Goal: Task Accomplishment & Management: Manage account settings

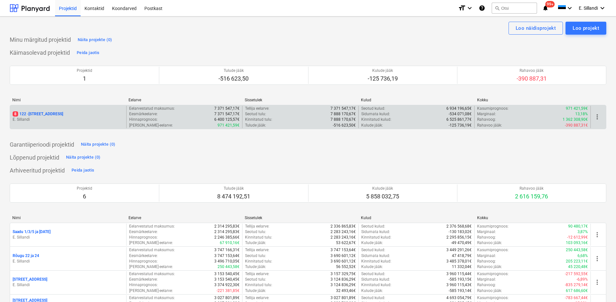
click at [81, 109] on div "8 122 - [STREET_ADDRESS] [GEOGRAPHIC_DATA]" at bounding box center [68, 117] width 116 height 22
click at [52, 112] on p "8 122 - [STREET_ADDRESS]" at bounding box center [38, 114] width 51 height 6
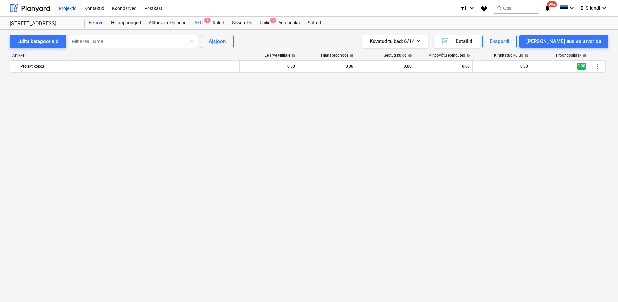
click at [203, 24] on div "Aktid 1" at bounding box center [200, 23] width 18 height 13
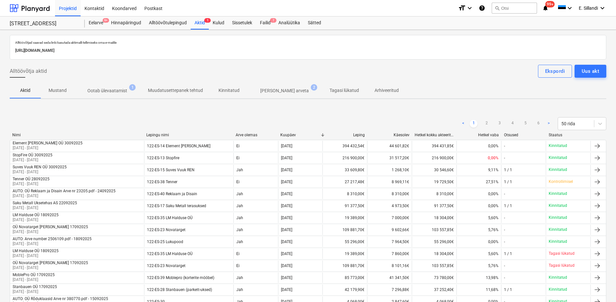
click at [112, 92] on p "Ootab ülevaatamist" at bounding box center [107, 90] width 40 height 7
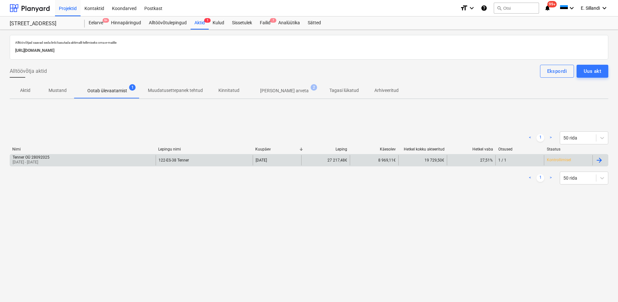
click at [90, 155] on div "Tenner OÜ 28092025 [DATE] - [DATE]" at bounding box center [83, 160] width 146 height 10
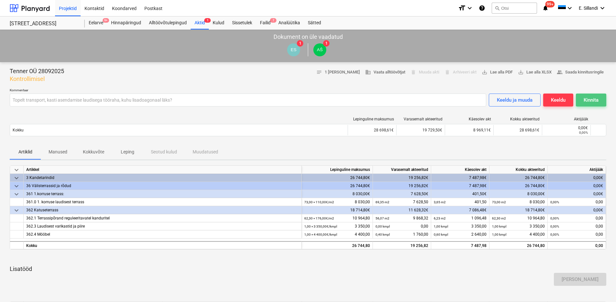
click at [586, 100] on div "Kinnita" at bounding box center [591, 100] width 15 height 8
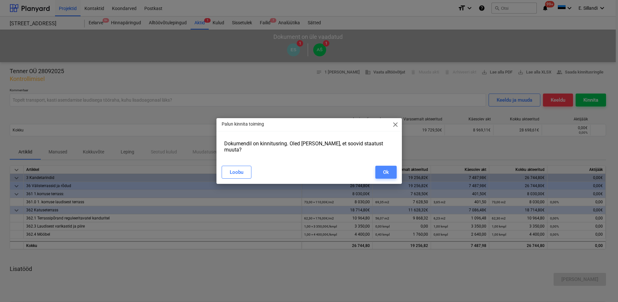
click at [388, 172] on div "Ok" at bounding box center [386, 172] width 6 height 8
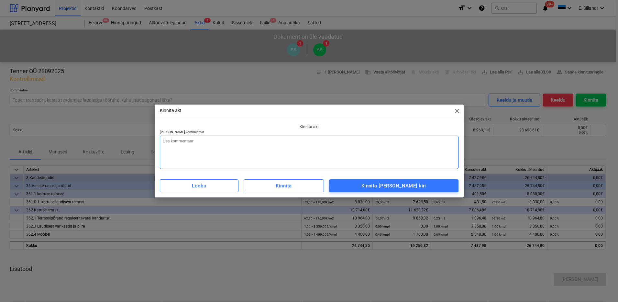
type textarea "x"
click at [280, 145] on textarea at bounding box center [309, 152] width 299 height 33
type textarea "K"
type textarea "x"
type textarea "Ke"
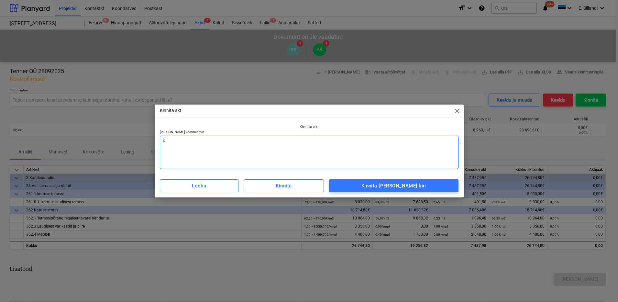
type textarea "x"
type textarea "Keh"
type textarea "x"
type textarea "Keht"
type textarea "x"
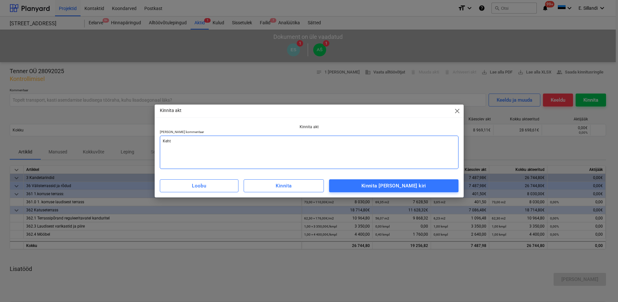
type textarea "Kehti"
type textarea "x"
type textarea "Kehtib"
type textarea "x"
type textarea "Kehtib"
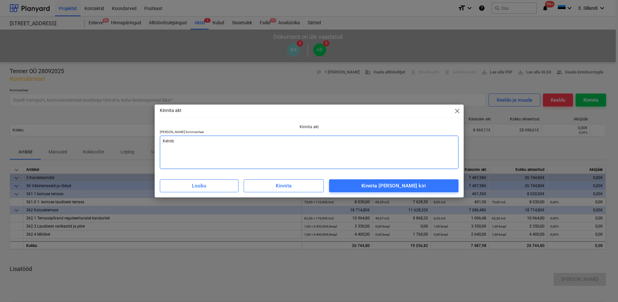
type textarea "x"
type textarea "Kehtib k"
type textarea "x"
type textarea "Kehtib ko"
type textarea "x"
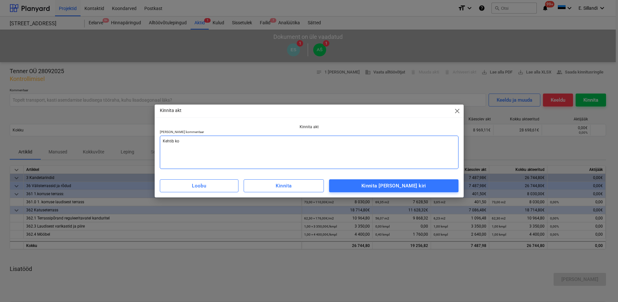
type textarea "Kehtib koo"
type textarea "x"
type textarea "Kehtib koos"
type textarea "x"
type textarea "Kehtib koos"
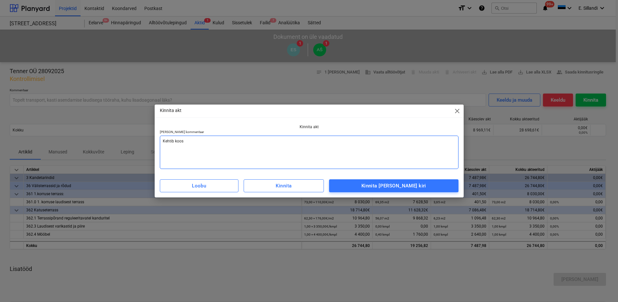
type textarea "x"
type textarea "Kehtib koos ü"
type textarea "x"
type textarea "Kehtib koos ül"
type textarea "x"
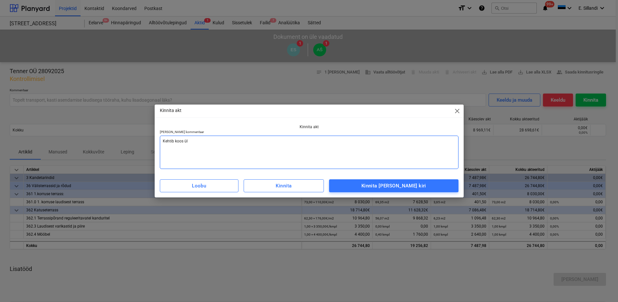
type textarea "Kehtib koos üle"
type textarea "x"
type textarea "Kehtib koos ülea"
type textarea "x"
type textarea "Kehtib [PERSON_NAME]"
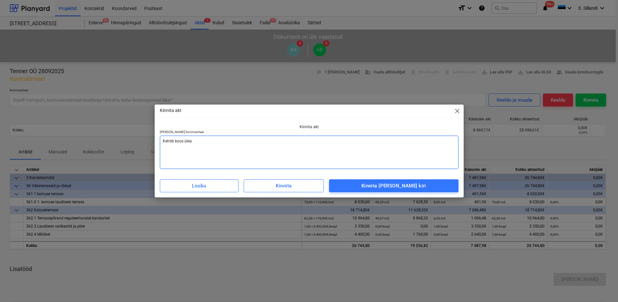
type textarea "x"
type textarea "Kehtib koos üleand"
type textarea "x"
type textarea "Kehtib koos üleandm"
type textarea "x"
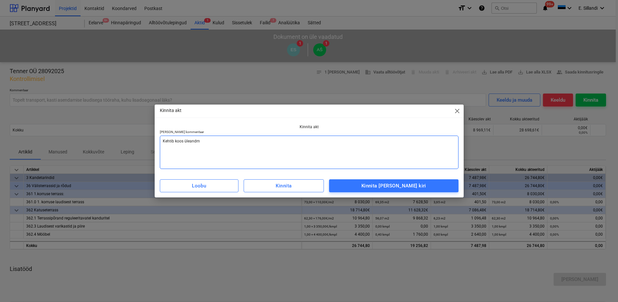
type textarea "Kehtib koos üleandmi"
type textarea "x"
type textarea "Kehtib koos üleandmis"
type textarea "x"
type textarea "Kehtib koos üleandmise"
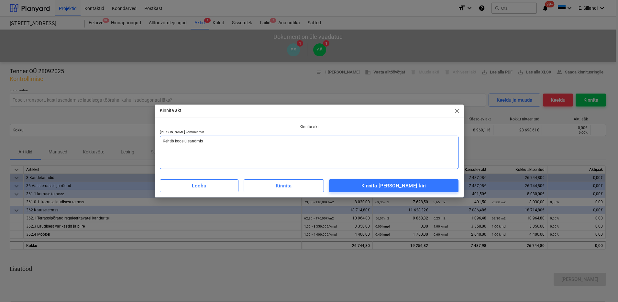
type textarea "x"
type textarea "Kehtib koos üleandmise"
type textarea "x"
type textarea "Kehtib koos üleandmise"
type textarea "x"
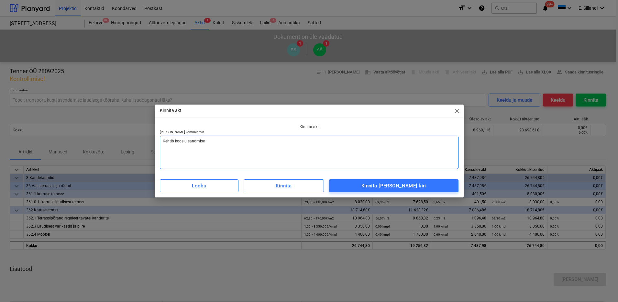
type textarea "Kehtib koos üleandmise-"
type textarea "x"
type textarea "Kehtib koos üleandmise-v"
type textarea "x"
type textarea "Kehtib koos üleandmise-va"
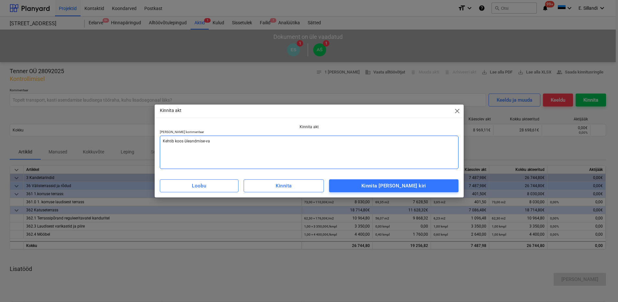
type textarea "x"
type textarea "Kehtib koos üleandmise-vas"
type textarea "x"
type textarea "Kehtib koos üleandmise-vast"
type textarea "x"
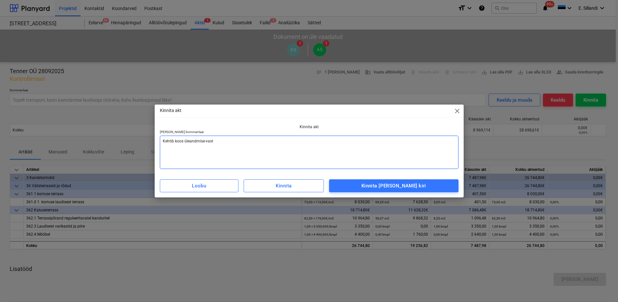
type textarea "Kehtib koos üleandmise-vastu"
type textarea "x"
type textarea "Kehtib koos üleandmise-vastuv"
type textarea "x"
type textarea "Kehtib koos üleandmise-vastuvõ"
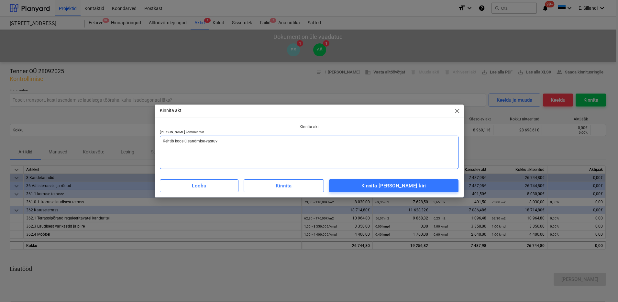
type textarea "x"
type textarea "Kehtib koos üleandmise-vastuvõt"
type textarea "x"
type textarea "Kehtib koos üleandmise-vastuvõtm"
type textarea "x"
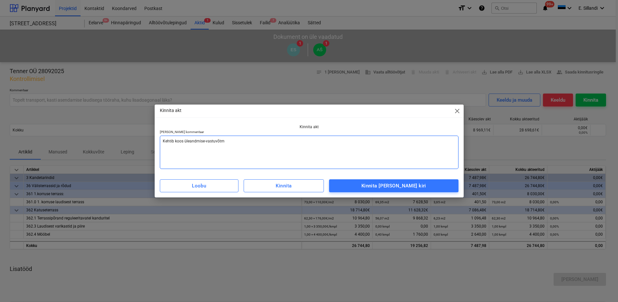
type textarea "Kehtib koos üleandmise-vastuvõtmi"
type textarea "x"
type textarea "Kehtib koos üleandmise-vastuvõtmis"
type textarea "x"
type textarea "Kehtib koos üleandmise-vastuvõtmisa"
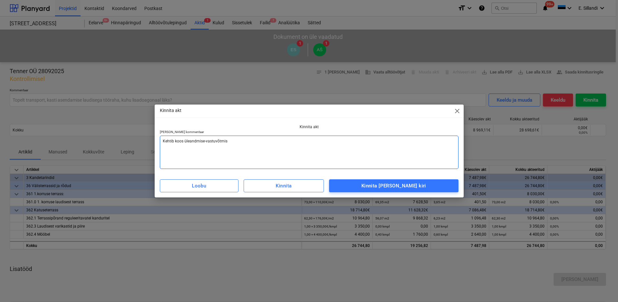
type textarea "x"
type textarea "Kehtib koos üleandmise-vastuvõtmisak"
type textarea "x"
type textarea "Kehtib koos üleandmise-vastuvõtmisakt"
type textarea "x"
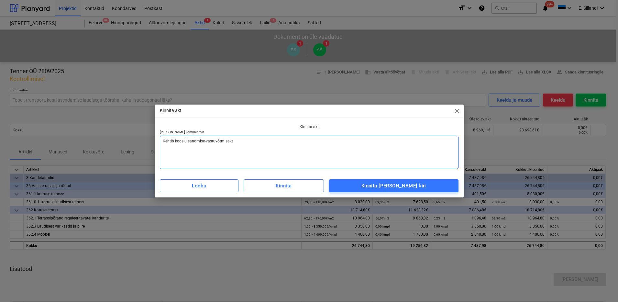
type textarea "Kehtib koos üleandmise-vastuvõtmisakti"
type textarea "x"
type textarea "Kehtib koos üleandmise-vastuvõtmisaktig"
type textarea "x"
type textarea "Kehtib koos üleandmise-vastuvõtmisaktiga"
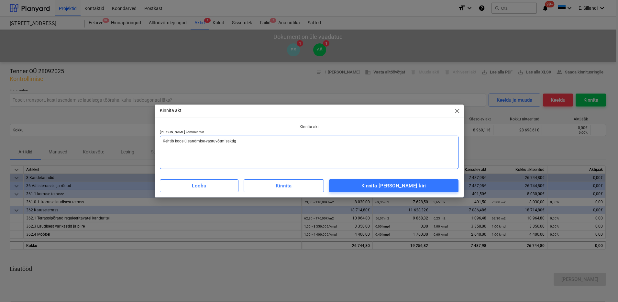
type textarea "x"
type textarea "Kehtib koos üleandmise-vastuvõtmisaktiga,"
type textarea "x"
type textarea "Kehtib koos üleandmise-vastuvõtmisaktiga,"
type textarea "x"
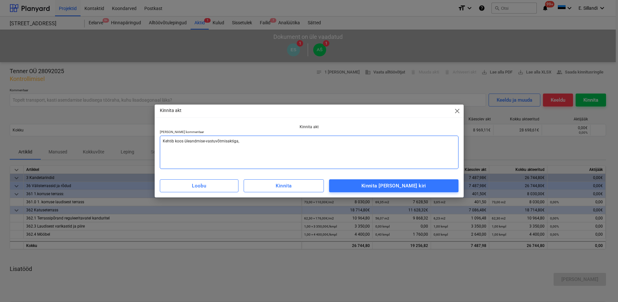
type textarea "Kehtib koos üleandmise-vastuvõtmisaktiga, m"
type textarea "x"
type textarea "Kehtib koos üleandmise-vastuvõtmisaktiga, ma"
type textarea "x"
type textarea "Kehtib koos üleandmise-vastuvõtmisaktiga, m"
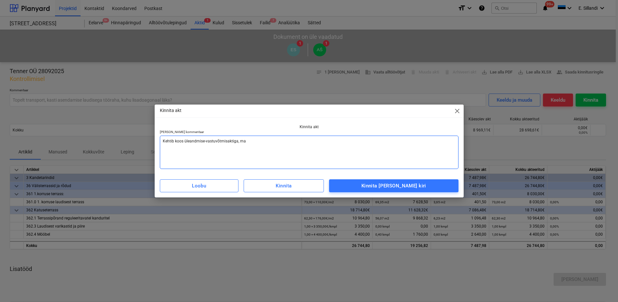
type textarea "x"
type textarea "Kehtib koos üleandmise-vastuvõtmisaktiga,"
type textarea "x"
type textarea "Kehtib koos üleandmise-vastuvõtmisaktiga,"
type textarea "x"
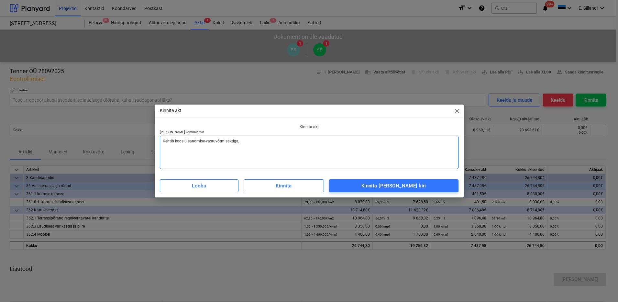
type textarea "Kehtib koos üleandmise-vastuvõtmisaktiga,"
type textarea "x"
type textarea "Kehtib koos üleandmise-vastuvõtmisaktiga, m"
type textarea "x"
type textarea "Kehtib koos üleandmise-vastuvõtmisaktiga, ma"
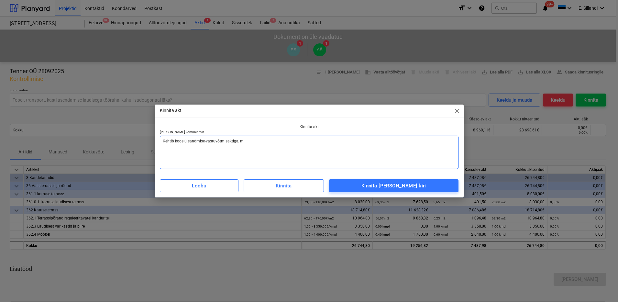
type textarea "x"
type textarea "Kehtib koos üleandmise-vastuvõtmisaktiga, mak"
type textarea "x"
type textarea "Kehtib koos üleandmise-vastuvõtmisaktiga, maks"
type textarea "x"
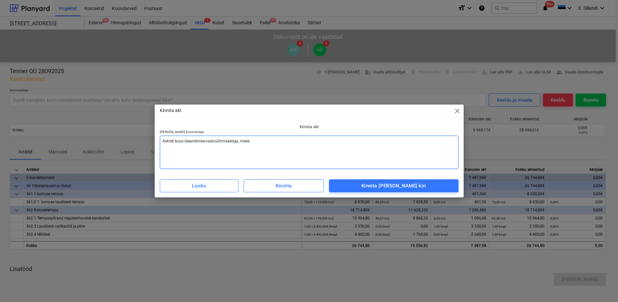
type textarea "Kehtib koos üleandmise-vastuvõtmisaktiga, makse"
type textarea "x"
type textarea "Kehtib koos üleandmise-vastuvõtmisaktiga, makse"
type textarea "x"
type textarea "Kehtib koos üleandmise-vastuvõtmisaktiga, makse p"
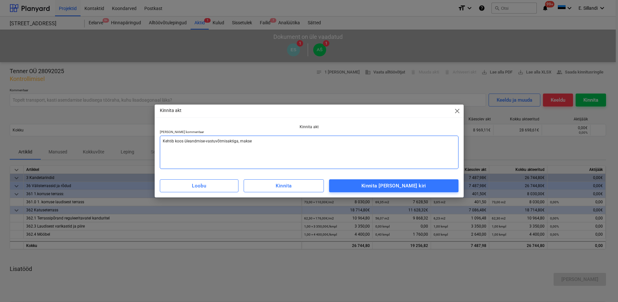
type textarea "x"
type textarea "Kehtib koos üleandmise-vastuvõtmisaktiga, makse pe"
type textarea "x"
type textarea "Kehtib koos üleandmise-vastuvõtmisaktiga, makse pea"
type textarea "x"
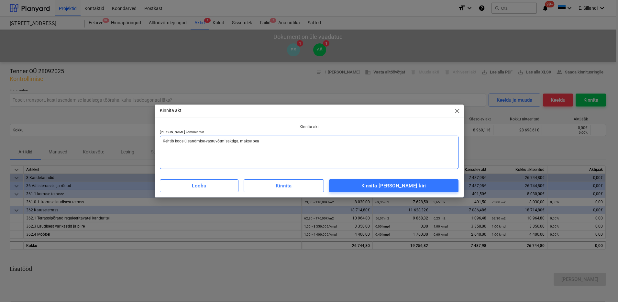
type textarea "Kehtib koos üleandmise-vastuvõtmisaktiga, makse peal"
type textarea "x"
type textarea "Kehtib koos üleandmise-vastuvõtmisaktiga, makse [PERSON_NAME]"
type textarea "x"
type textarea "Kehtib koos üleandmise-vastuvõtmisaktiga, makse [PERSON_NAME]"
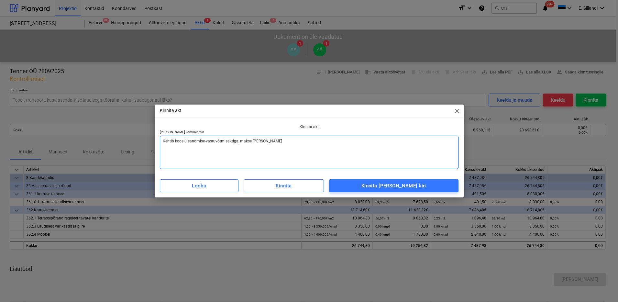
type textarea "x"
type textarea "Kehtib koos üleandmise-vastuvõtmisaktiga, makse [PERSON_NAME] g"
type textarea "x"
type textarea "Kehtib koos üleandmise-vastuvõtmisaktiga, makse [PERSON_NAME] ga"
type textarea "x"
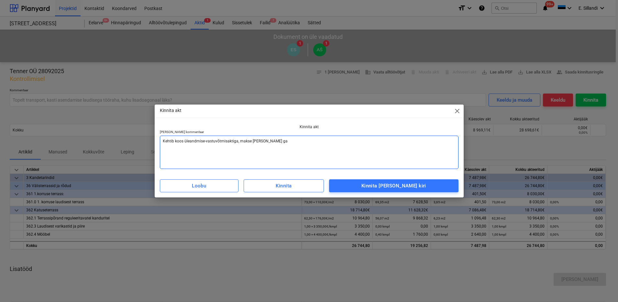
type textarea "Kehtib koos üleandmise-vastuvõtmisaktiga, makse [PERSON_NAME]"
type textarea "x"
type textarea "Kehtib koos üleandmise-vastuvõtmisaktiga, makse [PERSON_NAME]"
type textarea "x"
type textarea "Kehtib koos üleandmise-vastuvõtmisaktiga, makse [PERSON_NAME]"
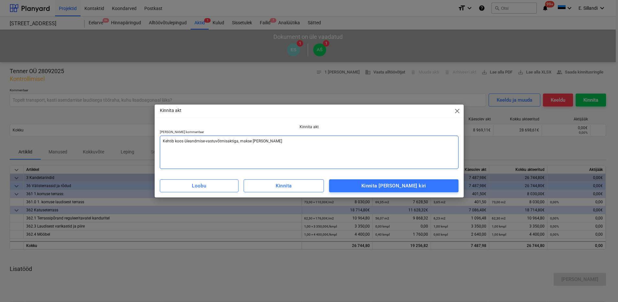
type textarea "x"
type textarea "Kehtib koos üleandmise-vastuvõtmisaktiga, makse [PERSON_NAME] [PERSON_NAME]"
type textarea "x"
type textarea "Kehtib koos üleandmise-vastuvõtmisaktiga, makse [PERSON_NAME] garanti"
type textarea "x"
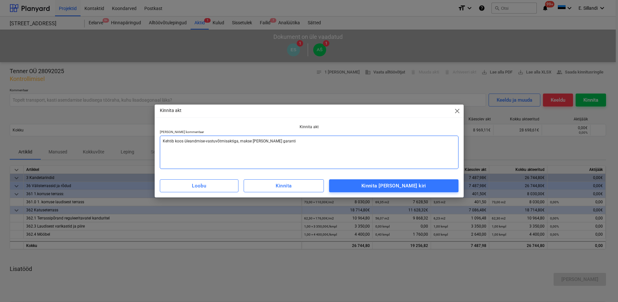
type textarea "Kehtib koos üleandmise-vastuvõtmisaktiga, makse [PERSON_NAME] [PERSON_NAME]"
type textarea "x"
type textarea "Kehtib koos üleandmise-vastuvõtmisaktiga, makse [PERSON_NAME]"
type textarea "x"
type textarea "Kehtib koos üleandmise-vastuvõtmisaktiga, makse [PERSON_NAME]"
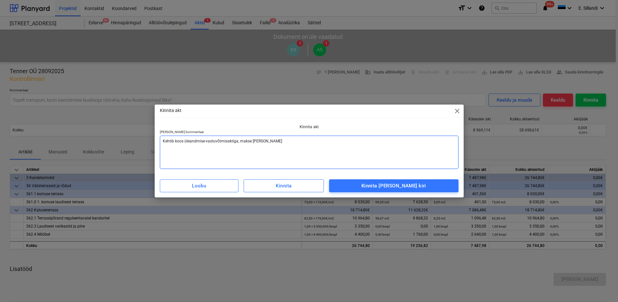
type textarea "x"
type textarea "Kehtib koos üleandmise-vastuvõtmisaktiga, makse [PERSON_NAME]"
type textarea "x"
type textarea "Kehtib koos üleandmise-vastuvõtmisaktiga, makse [PERSON_NAME] ga"
type textarea "x"
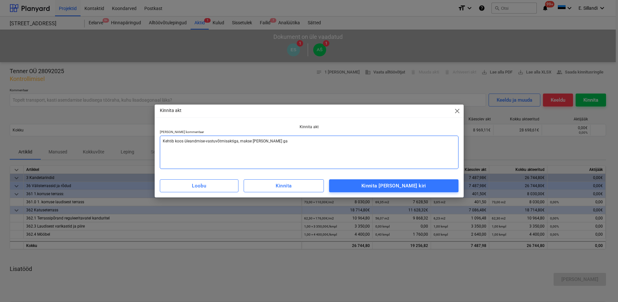
type textarea "Kehtib koos üleandmise-vastuvõtmisaktiga, makse [PERSON_NAME] g"
type textarea "x"
type textarea "Kehtib koos üleandmise-vastuvõtmisaktiga, makse [PERSON_NAME]"
type textarea "x"
type textarea "Kehtib koos üleandmise-vastuvõtmisaktiga, makse [PERSON_NAME]"
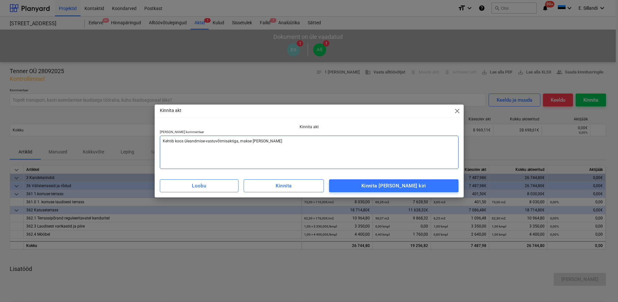
type textarea "x"
type textarea "Kehtib koos üleandmise-vastuvõtmisaktiga, makse peal"
type textarea "x"
type textarea "Kehtib koos üleandmise-vastuvõtmisaktiga, makse pea"
type textarea "x"
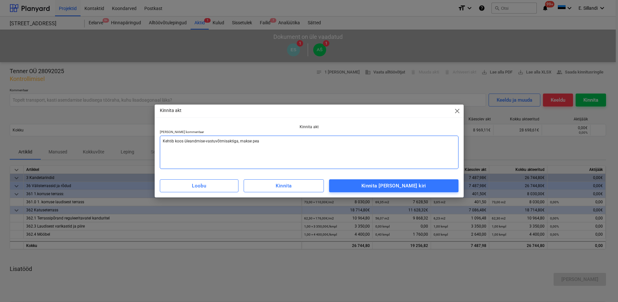
type textarea "Kehtib koos üleandmise-vastuvõtmisaktiga, makse pe"
type textarea "x"
type textarea "Kehtib koos üleandmise-vastuvõtmisaktiga, makse p"
type textarea "x"
type textarea "Kehtib koos üleandmise-vastuvõtmisaktiga, makse"
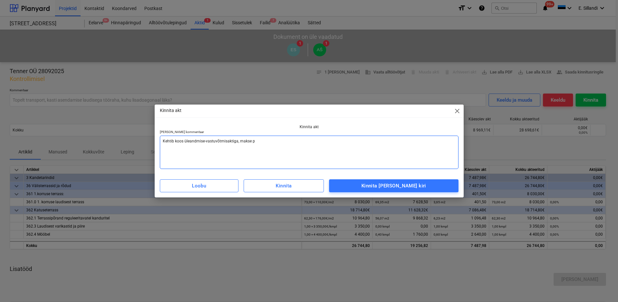
type textarea "x"
type textarea "Kehtib koos üleandmise-vastuvõtmisaktiga, makse"
type textarea "x"
type textarea "Kehtib koos üleandmise-vastuvõtmisaktiga, maks"
type textarea "x"
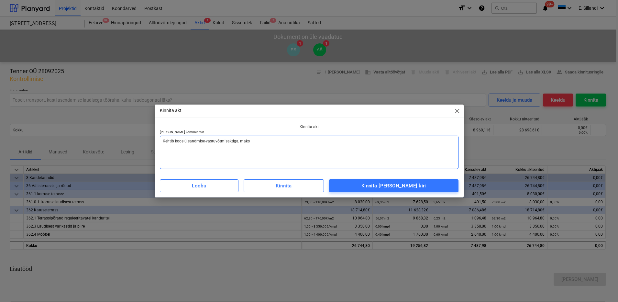
type textarea "Kehtib koos üleandmise-vastuvõtmisaktiga, mak"
type textarea "x"
type textarea "Kehtib koos üleandmise-vastuvõtmisaktiga, ma"
type textarea "x"
type textarea "Kehtib koos üleandmise-vastuvõtmisaktiga, m"
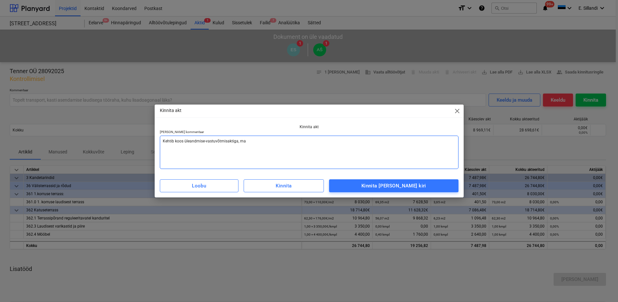
type textarea "x"
type textarea "Kehtib koos üleandmise-vastuvõtmisaktiga,"
type textarea "x"
type textarea "Kehtib koos üleandmise-vastuvõtmisaktiga, m"
type textarea "x"
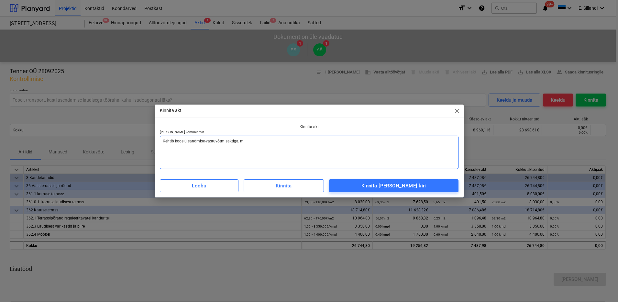
type textarea "Kehtib koos üleandmise-vastuvõtmisaktiga, ma"
type textarea "x"
type textarea "Kehtib koos üleandmise-vastuvõtmisaktiga, mak"
type textarea "x"
type textarea "Kehtib koos üleandmise-vastuvõtmisaktiga, maks"
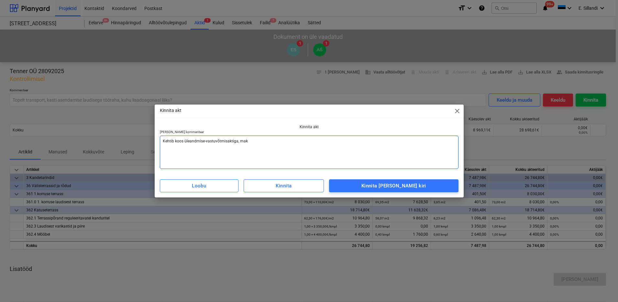
type textarea "x"
type textarea "Kehtib koos üleandmise-vastuvõtmisaktiga, makse"
type textarea "x"
type textarea "Kehtib koos üleandmise-vastuvõtmisaktiga, makse"
type textarea "x"
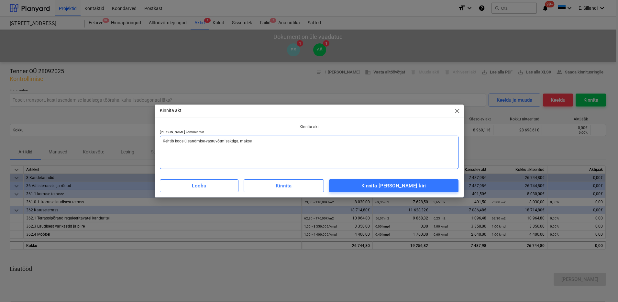
type textarea "Kehtib koos üleandmise-vastuvõtmisaktiga, makse e"
type textarea "x"
type textarea "Kehtib koos üleandmise-vastuvõtmisaktiga, makse ee"
type textarea "x"
type textarea "Kehtib koos üleandmise-vastuvõtmisaktiga, makse eel"
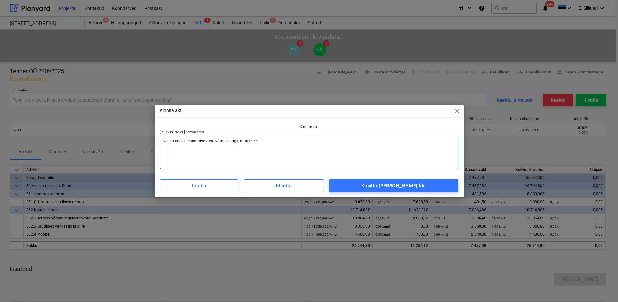
type textarea "x"
type textarea "Kehtib koos üleandmise-vastuvõtmisaktiga, [PERSON_NAME]"
type textarea "x"
type textarea "Kehtib koos üleandmise-vastuvõtmisaktiga, makse eeldu"
type textarea "x"
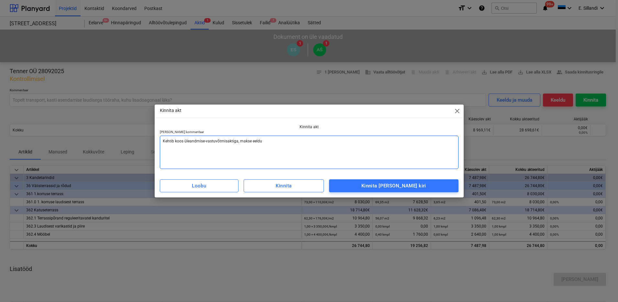
type textarea "Kehtib koos üleandmise-vastuvõtmisaktiga, [PERSON_NAME]"
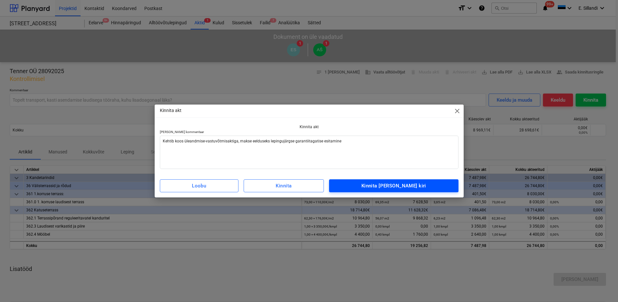
click at [402, 182] on div "Kinnita [PERSON_NAME] kiri" at bounding box center [394, 186] width 65 height 8
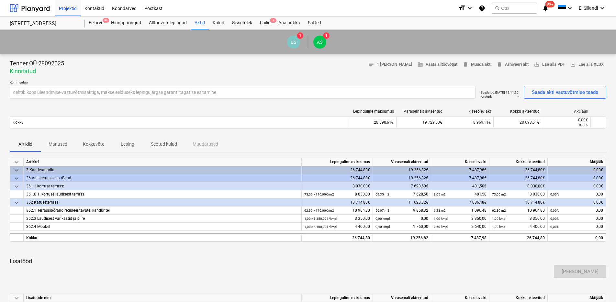
click at [262, 16] on div "Projektid Kontaktid Koondarved Postkast" at bounding box center [254, 8] width 398 height 16
click at [267, 22] on div "Failid 7" at bounding box center [265, 23] width 18 height 13
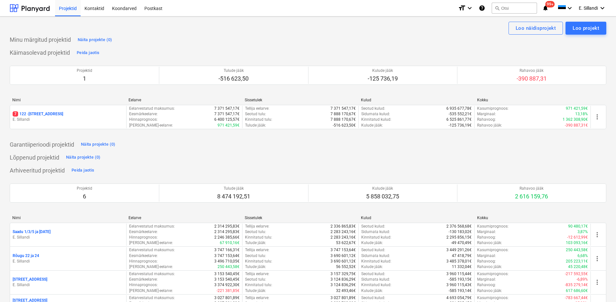
click at [81, 115] on div "7 122 - Viieaia tee 28" at bounding box center [68, 114] width 111 height 6
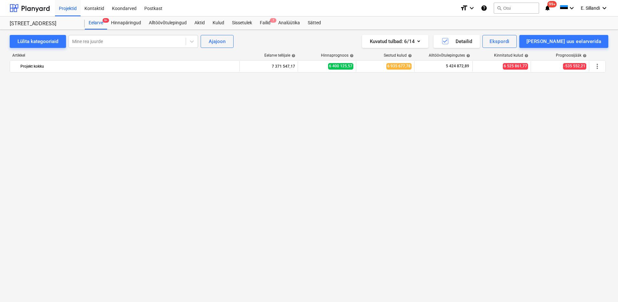
scroll to position [5772, 0]
